Goal: Find contact information: Find contact information

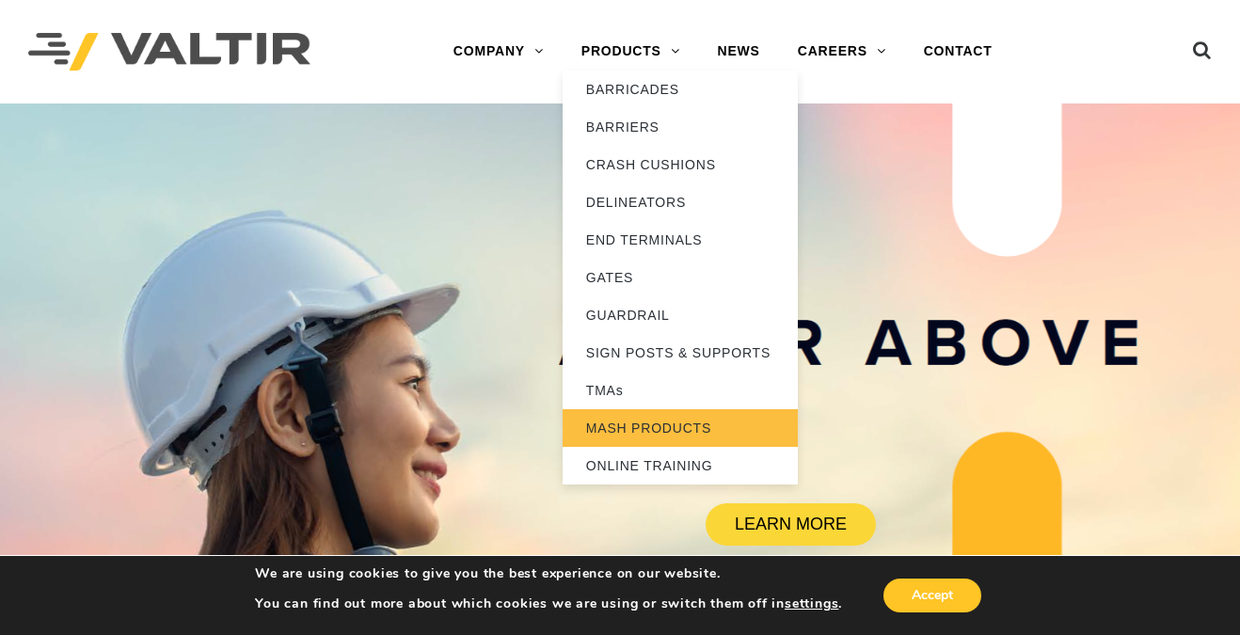
click at [626, 428] on link "MASH PRODUCTS" at bounding box center [680, 428] width 235 height 38
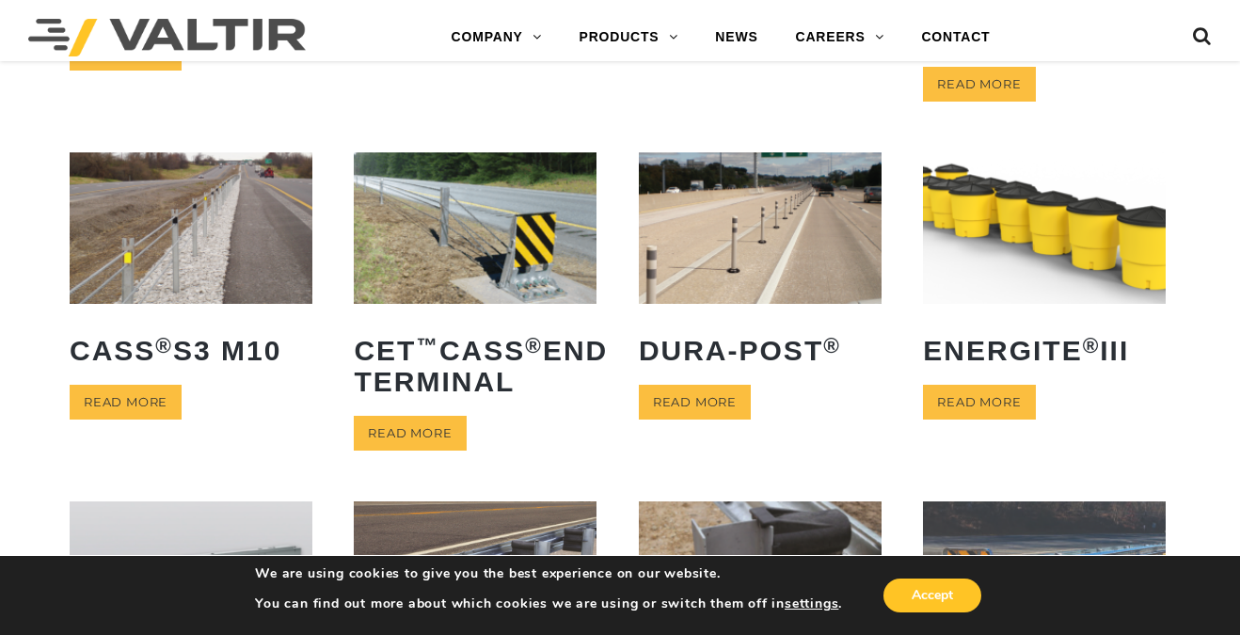
scroll to position [343, 0]
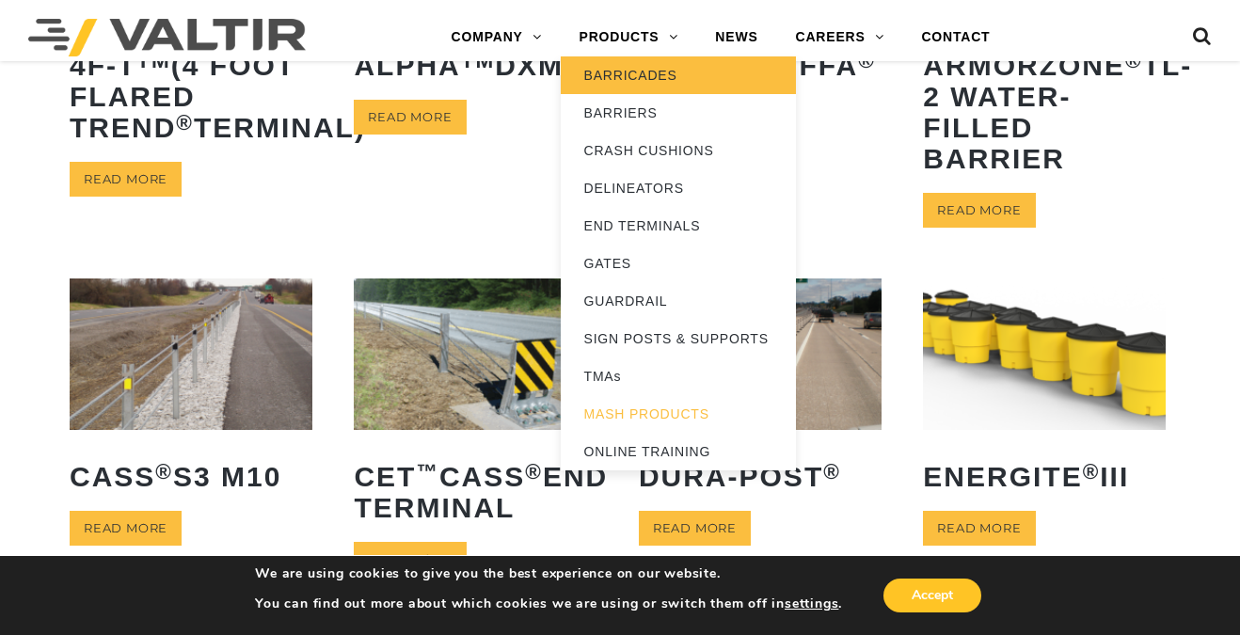
click at [647, 77] on link "BARRICADES" at bounding box center [678, 75] width 235 height 38
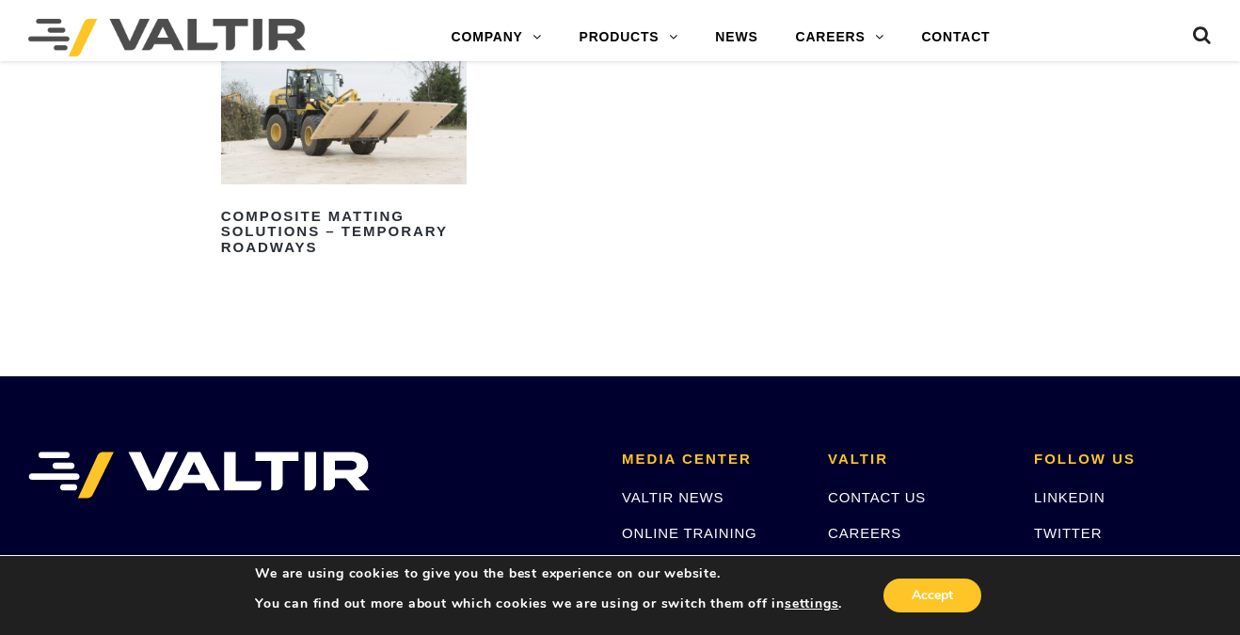
scroll to position [2424, 0]
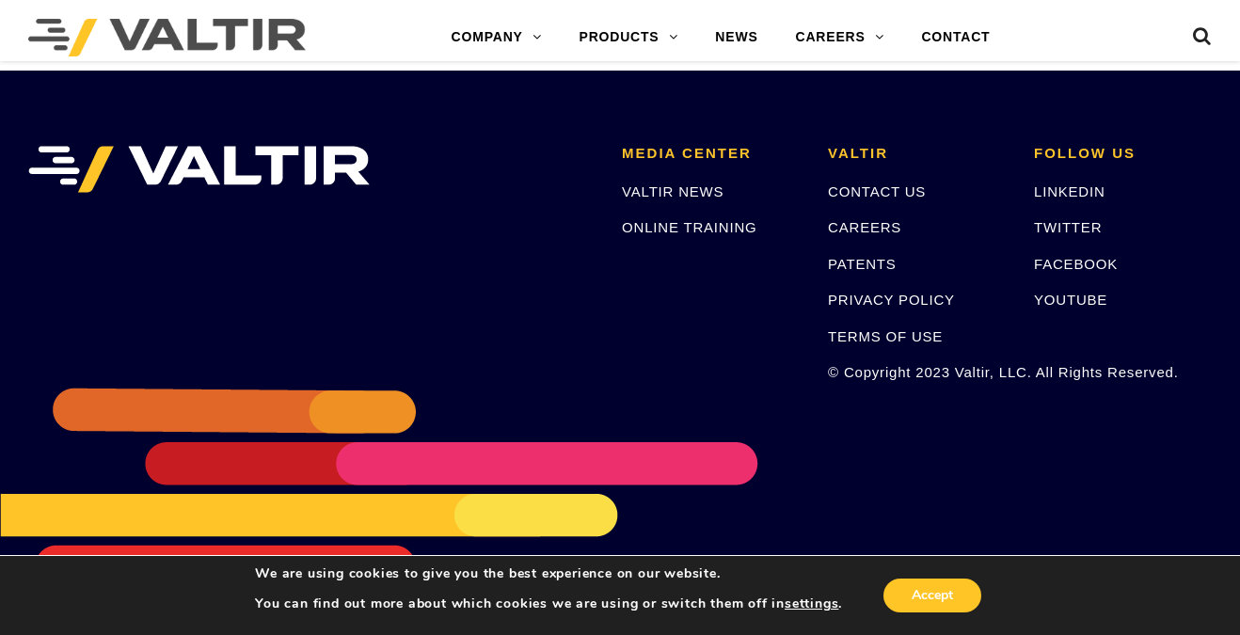
click at [869, 182] on p "CONTACT US" at bounding box center [917, 192] width 178 height 22
click at [869, 200] on p "CONTACT US" at bounding box center [917, 192] width 178 height 22
click at [869, 198] on link "CONTACT US" at bounding box center [877, 191] width 98 height 16
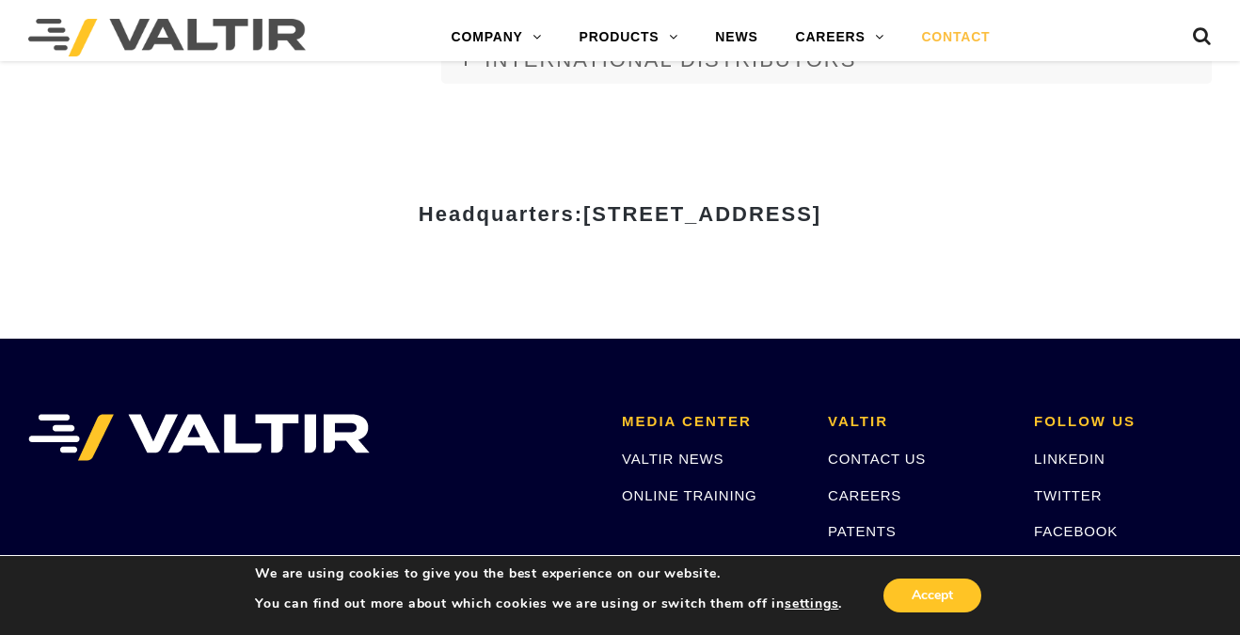
scroll to position [2350, 0]
